Goal: Find specific page/section: Locate a particular part of the current website

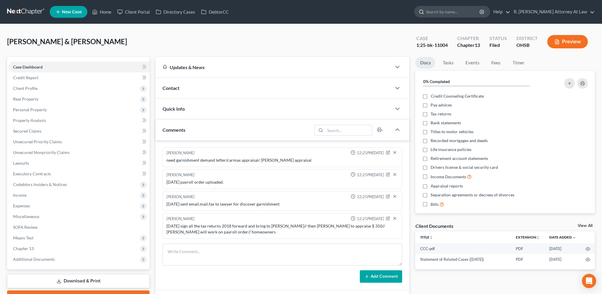
click at [455, 8] on input "search" at bounding box center [453, 11] width 54 height 11
type input "gatewood"
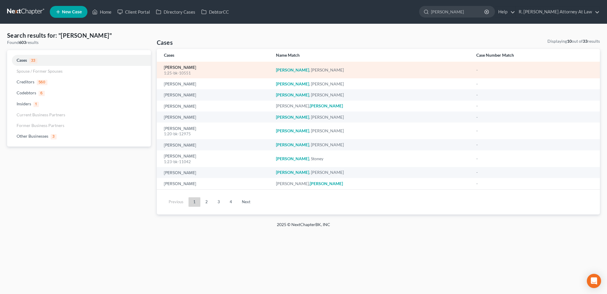
click at [175, 66] on link "Gatewood, Terri" at bounding box center [180, 67] width 32 height 4
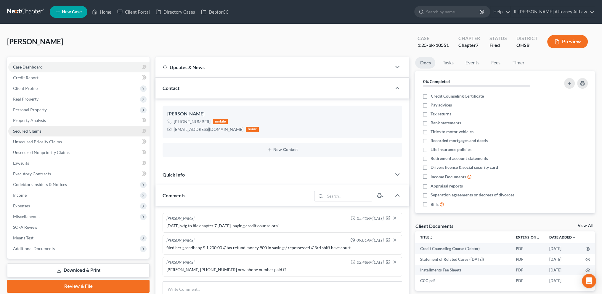
click at [26, 127] on link "Secured Claims" at bounding box center [78, 131] width 141 height 11
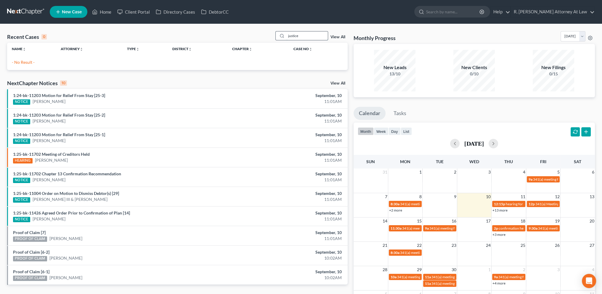
click at [309, 37] on input "justice" at bounding box center [306, 35] width 41 height 9
type input "j"
type input "[PERSON_NAME]"
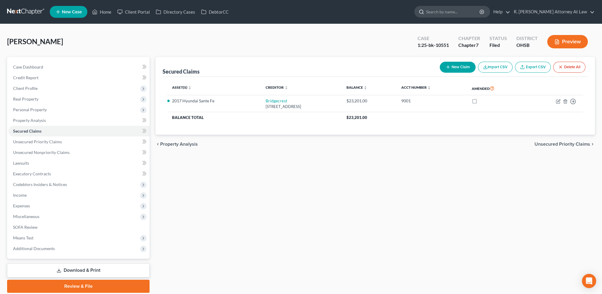
click at [444, 11] on input "search" at bounding box center [453, 11] width 54 height 11
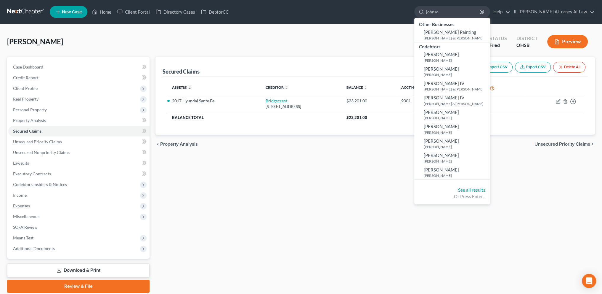
type input "[PERSON_NAME]"
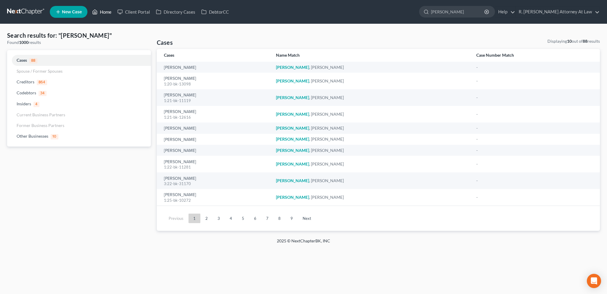
click at [103, 11] on link "Home" at bounding box center [101, 12] width 25 height 11
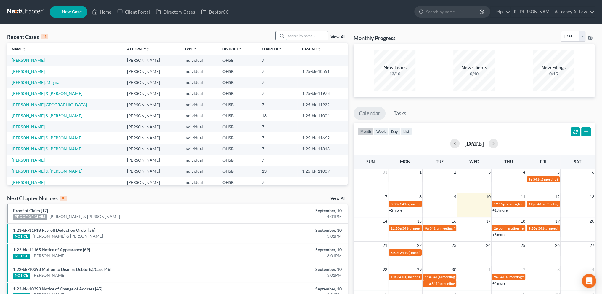
click at [291, 34] on input "search" at bounding box center [306, 35] width 41 height 9
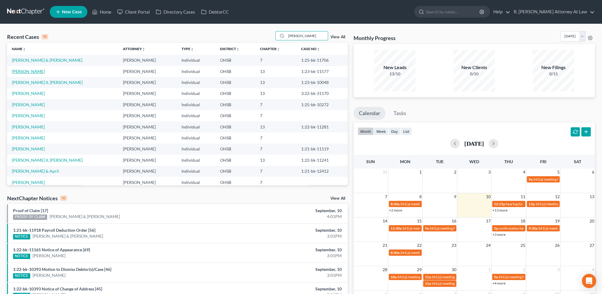
type input "[PERSON_NAME]"
click at [20, 70] on link "[PERSON_NAME]" at bounding box center [28, 71] width 33 height 5
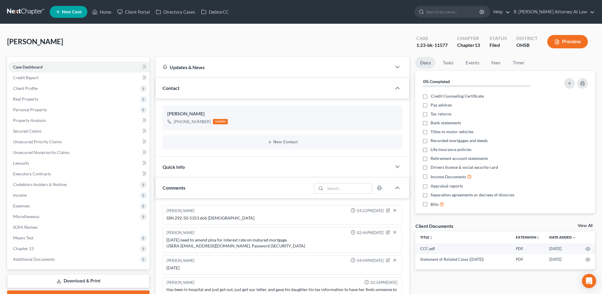
scroll to position [28, 0]
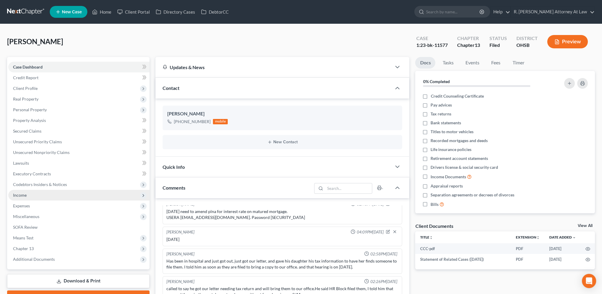
click at [24, 197] on span "Income" at bounding box center [20, 194] width 14 height 5
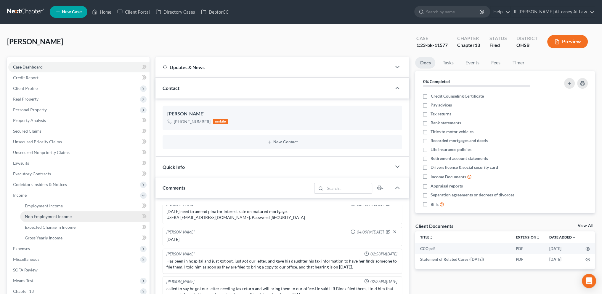
click at [33, 215] on span "Non Employment Income" at bounding box center [48, 216] width 47 height 5
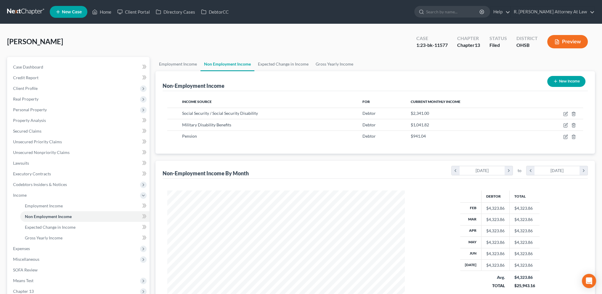
scroll to position [119, 249]
